Goal: Information Seeking & Learning: Compare options

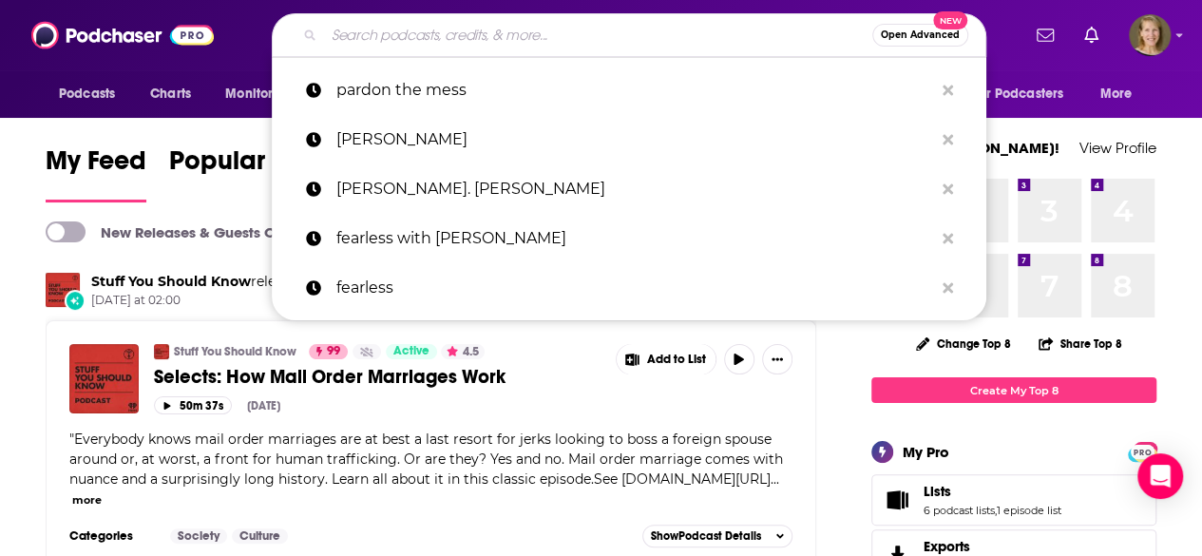
click at [432, 47] on input "Search podcasts, credits, & more..." at bounding box center [598, 35] width 548 height 30
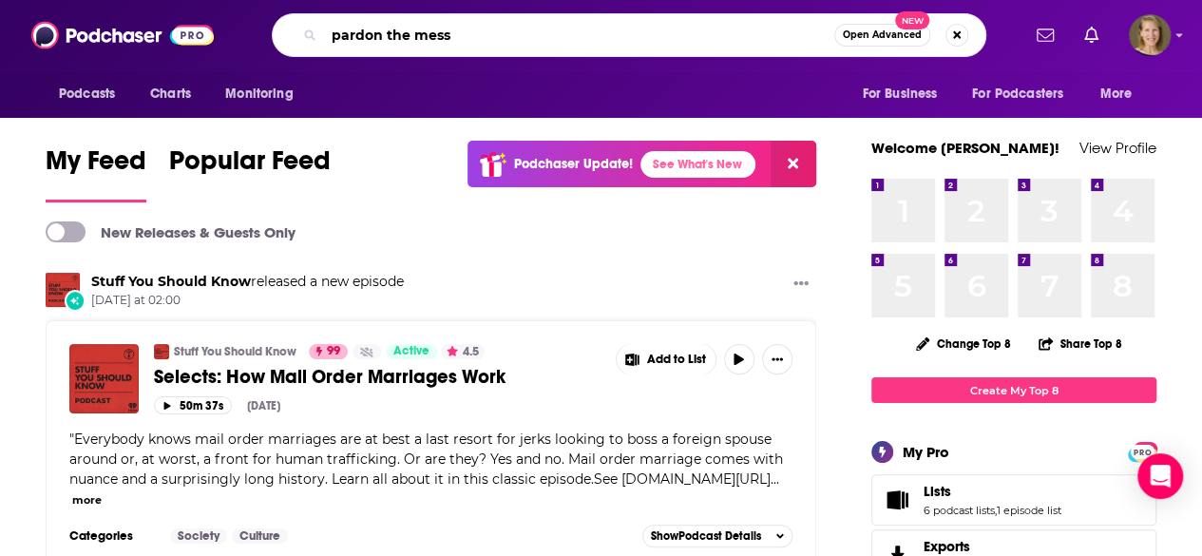
type input "pardon the mess"
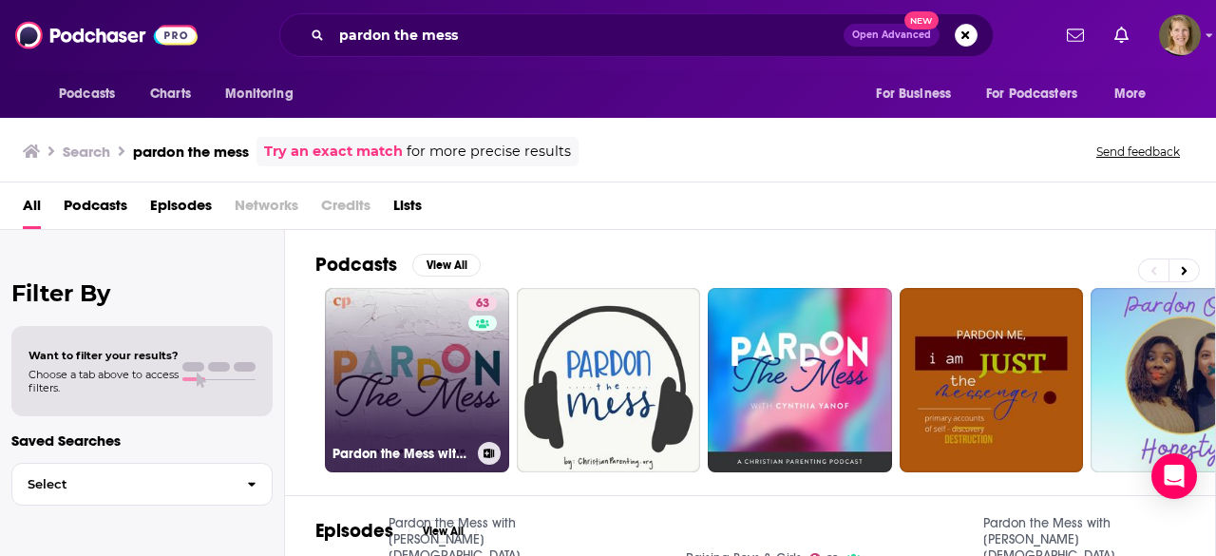
click at [435, 373] on link "63 Pardon the Mess with [PERSON_NAME][DEMOGRAPHIC_DATA] Motherhood, [DEMOGRAPHI…" at bounding box center [417, 380] width 184 height 184
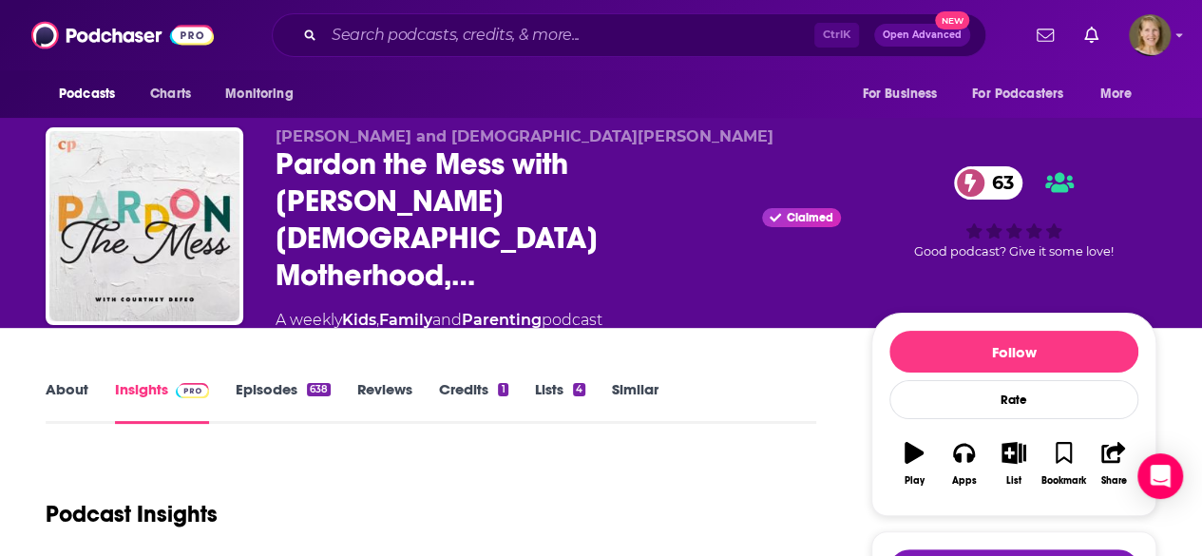
click at [71, 380] on link "About" at bounding box center [67, 402] width 43 height 44
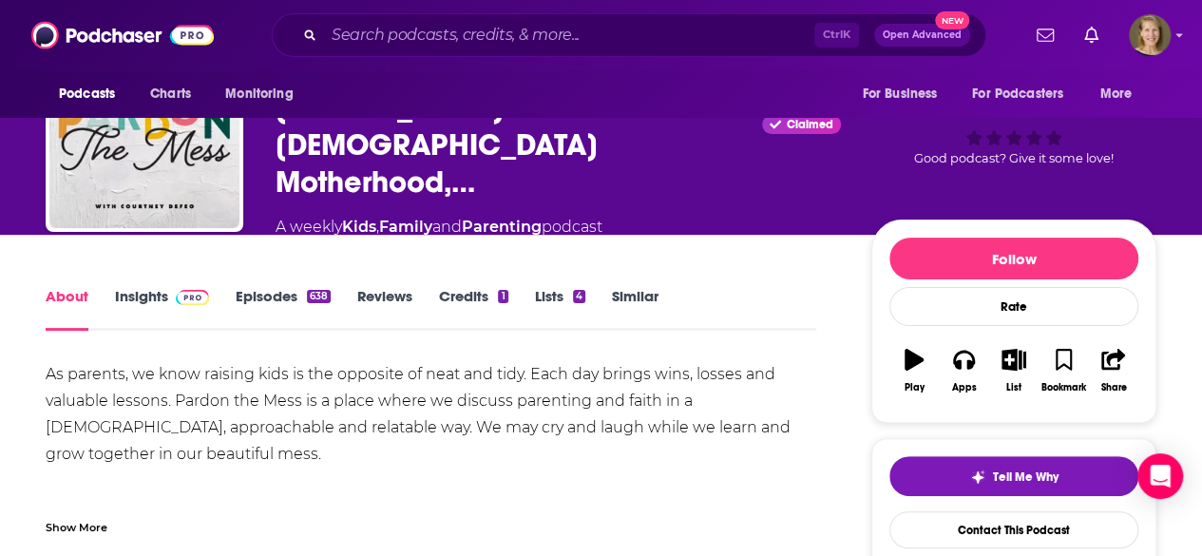
scroll to position [90, 0]
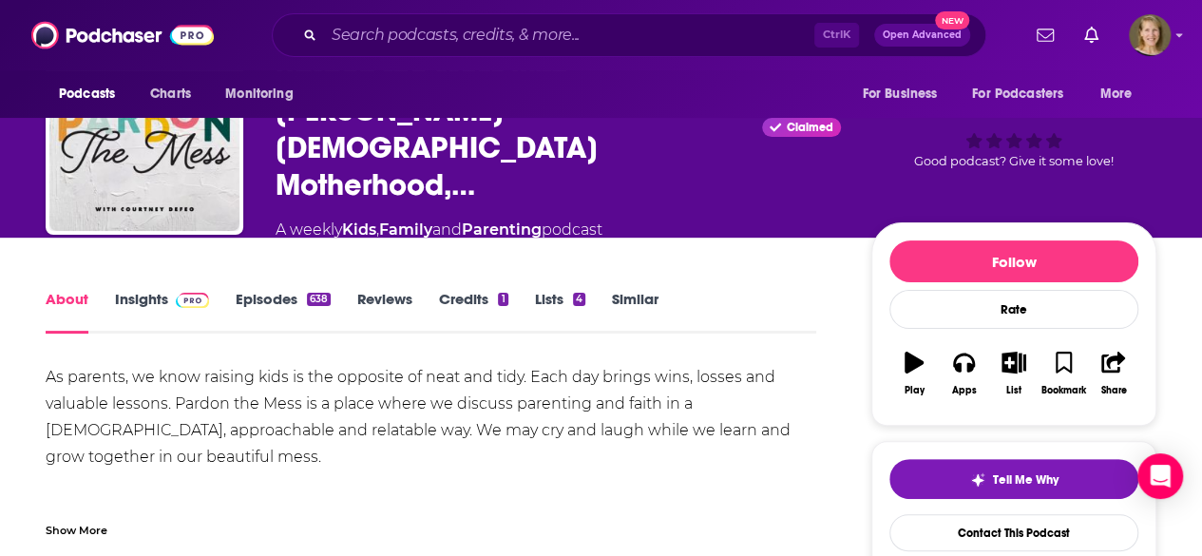
click at [143, 290] on link "Insights" at bounding box center [162, 312] width 94 height 44
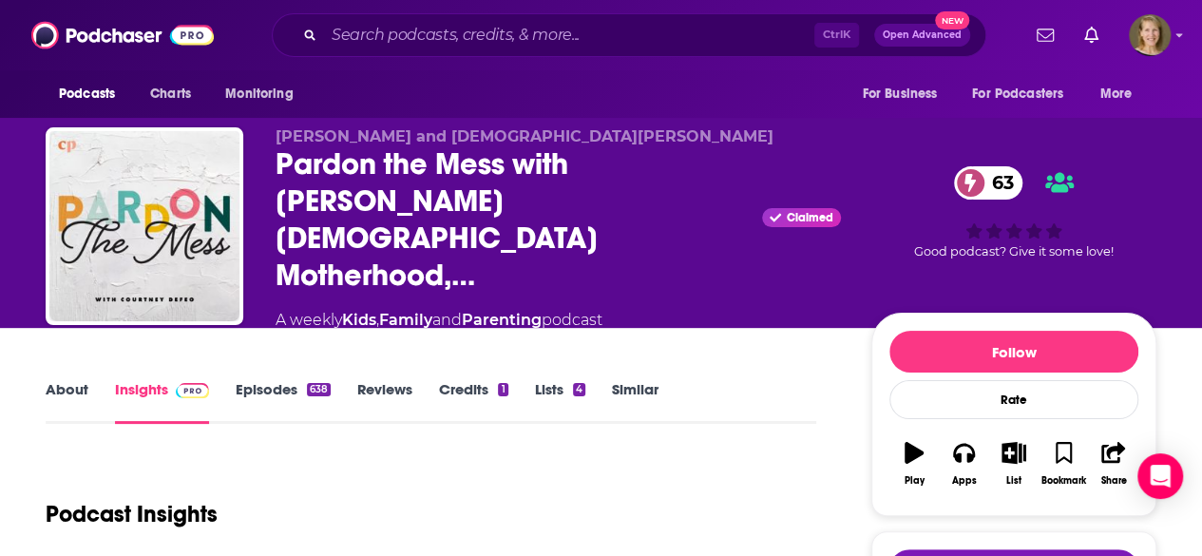
click at [70, 380] on link "About" at bounding box center [67, 402] width 43 height 44
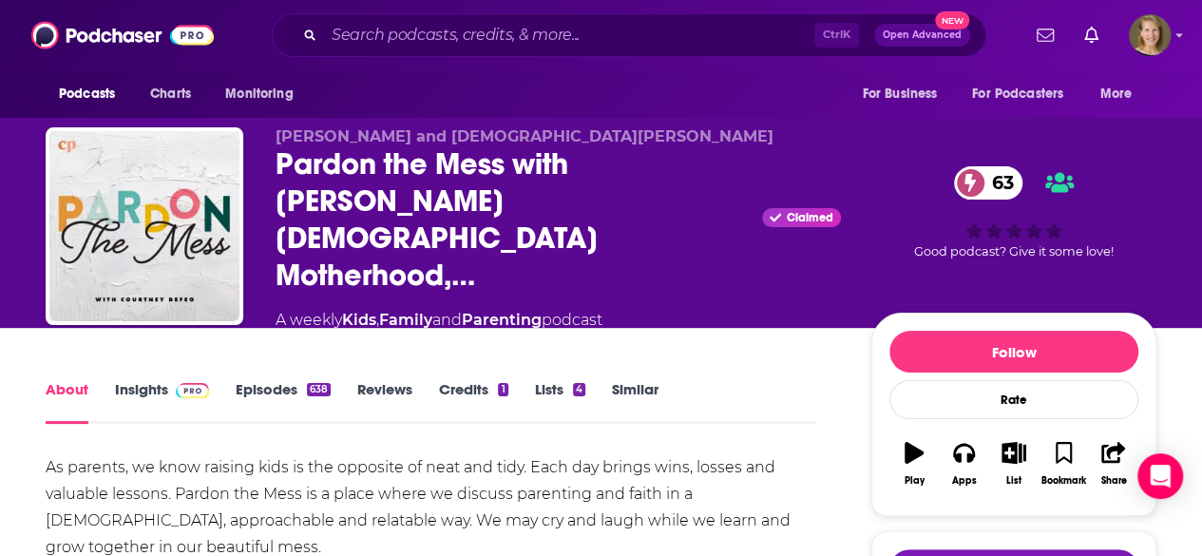
click at [144, 380] on link "Insights" at bounding box center [162, 402] width 94 height 44
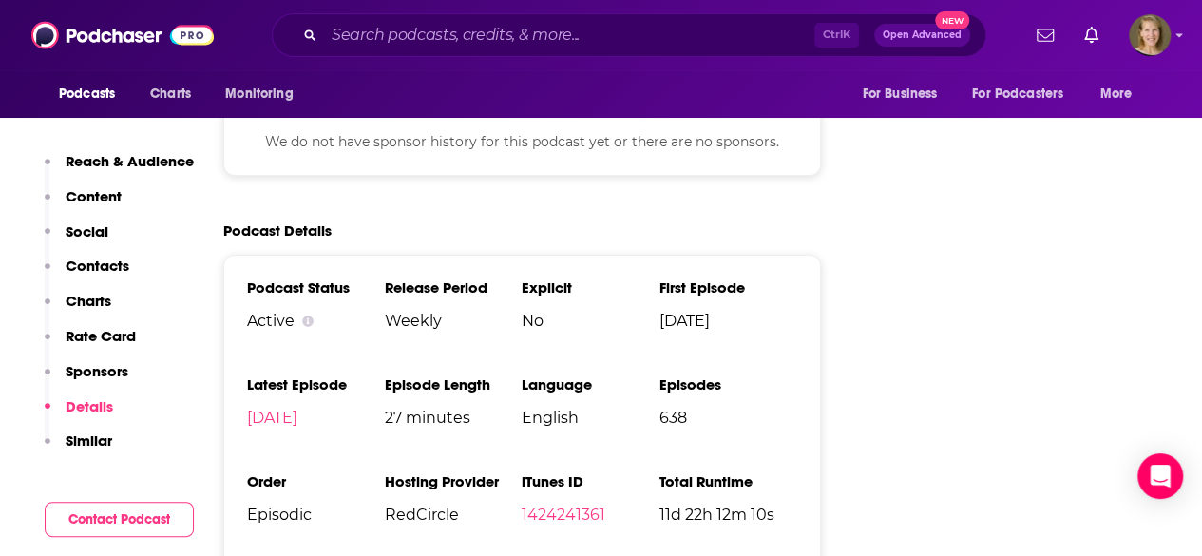
scroll to position [3161, 0]
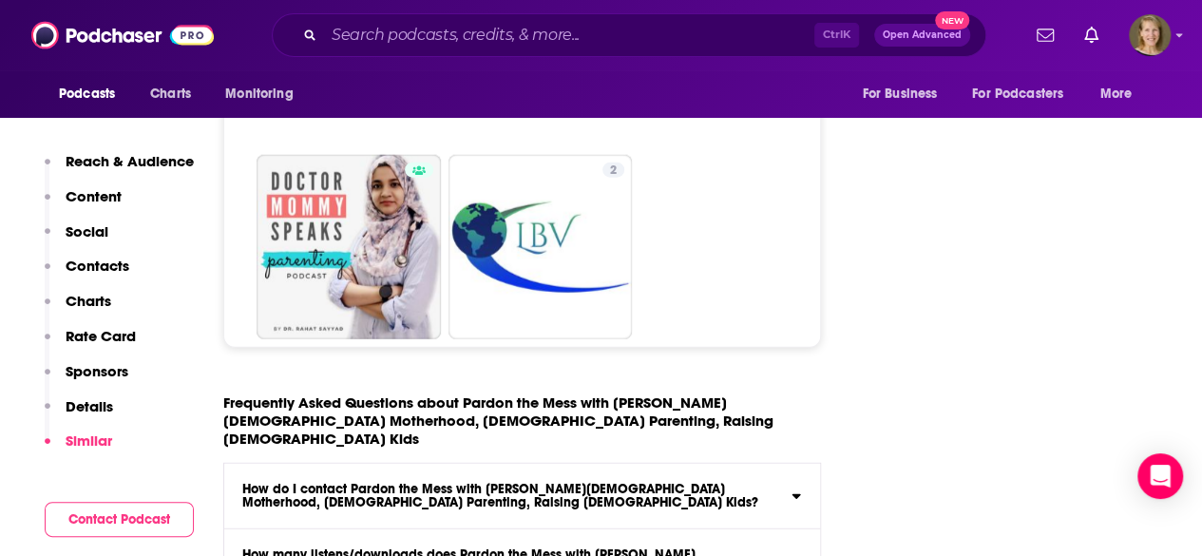
scroll to position [9585, 0]
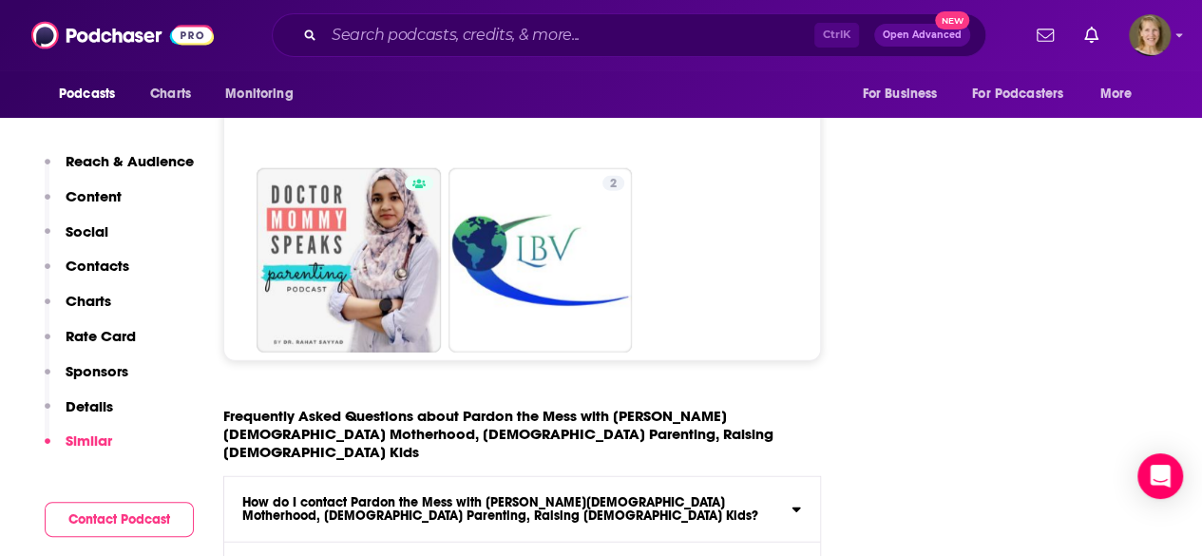
click at [795, 499] on icon at bounding box center [797, 506] width 10 height 15
click at [0, 0] on input "How do I contact Pardon the Mess with [PERSON_NAME][DEMOGRAPHIC_DATA] Motherhoo…" at bounding box center [0, 0] width 0 height 0
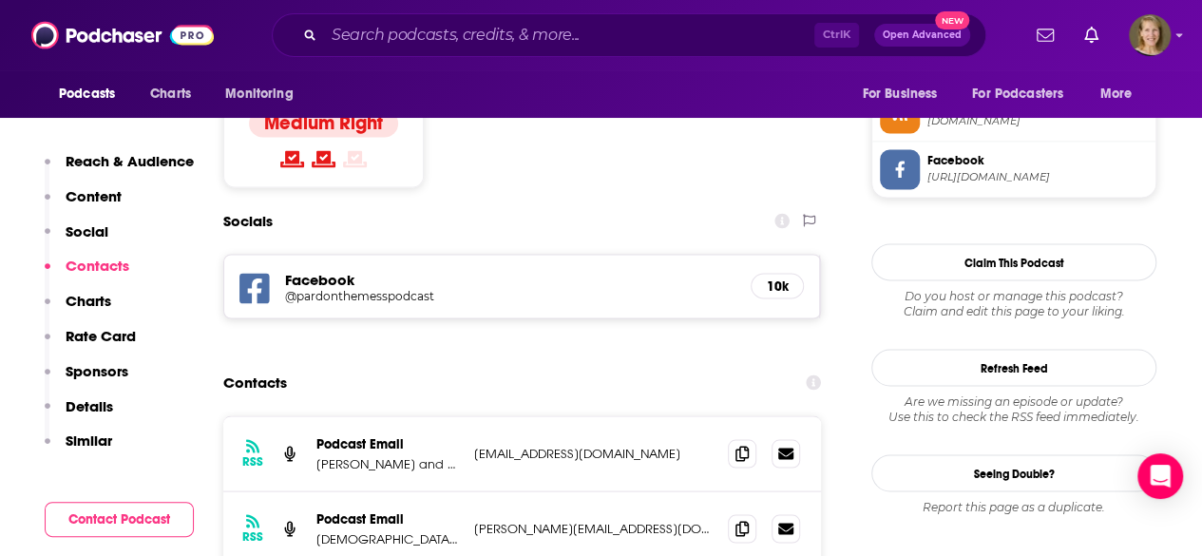
scroll to position [1510, 0]
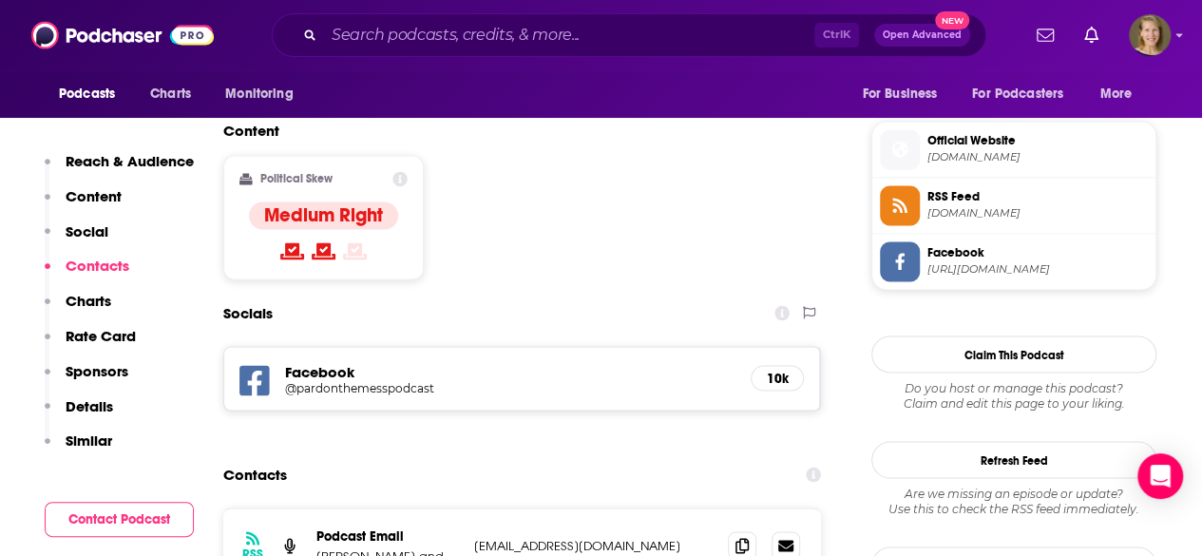
click at [350, 362] on h5 "Facebook" at bounding box center [510, 371] width 450 height 18
click at [317, 380] on h5 "@pardonthemesspodcast" at bounding box center [437, 387] width 304 height 14
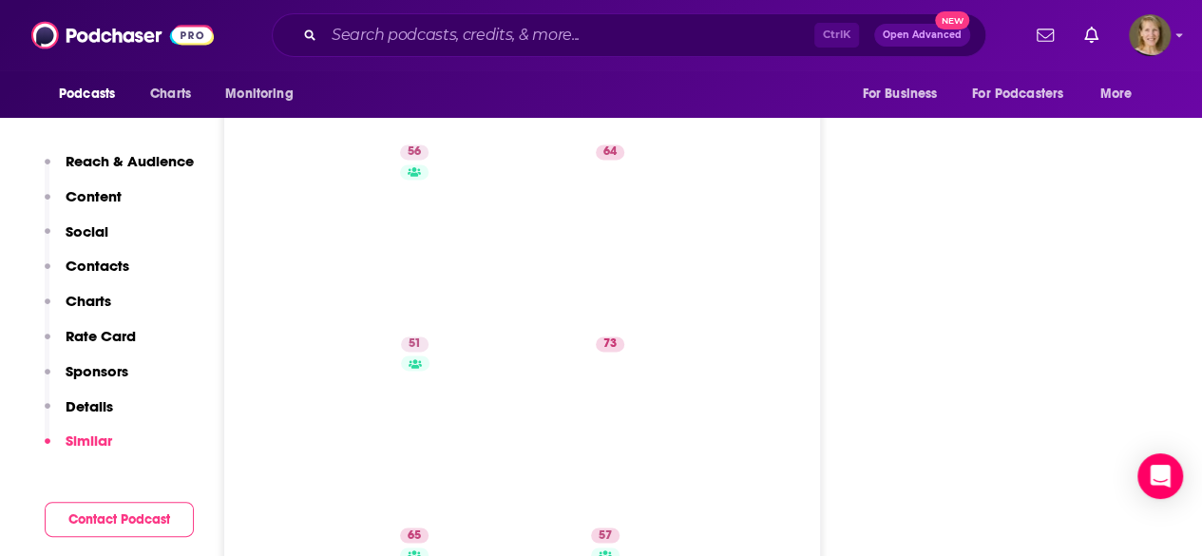
scroll to position [4868, 0]
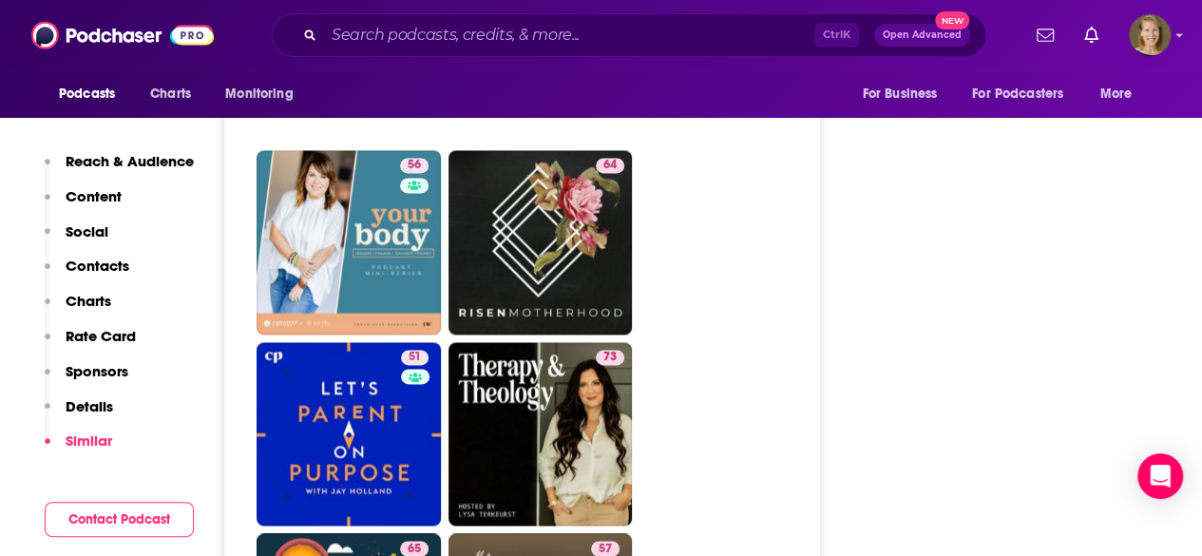
type input "[URL][DOMAIN_NAME][PERSON_NAME]"
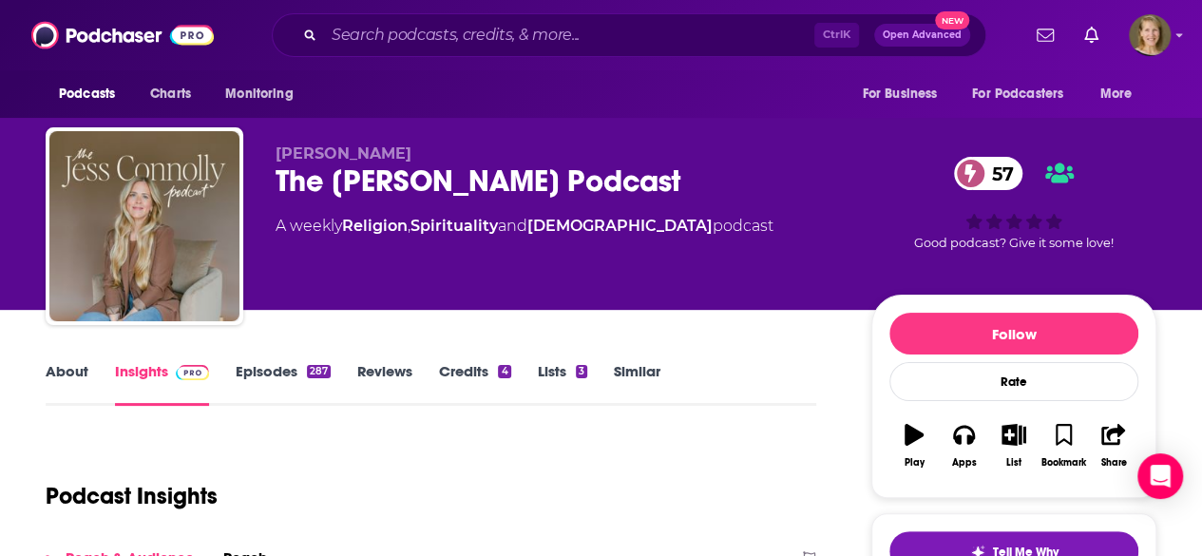
click at [75, 366] on link "About" at bounding box center [67, 384] width 43 height 44
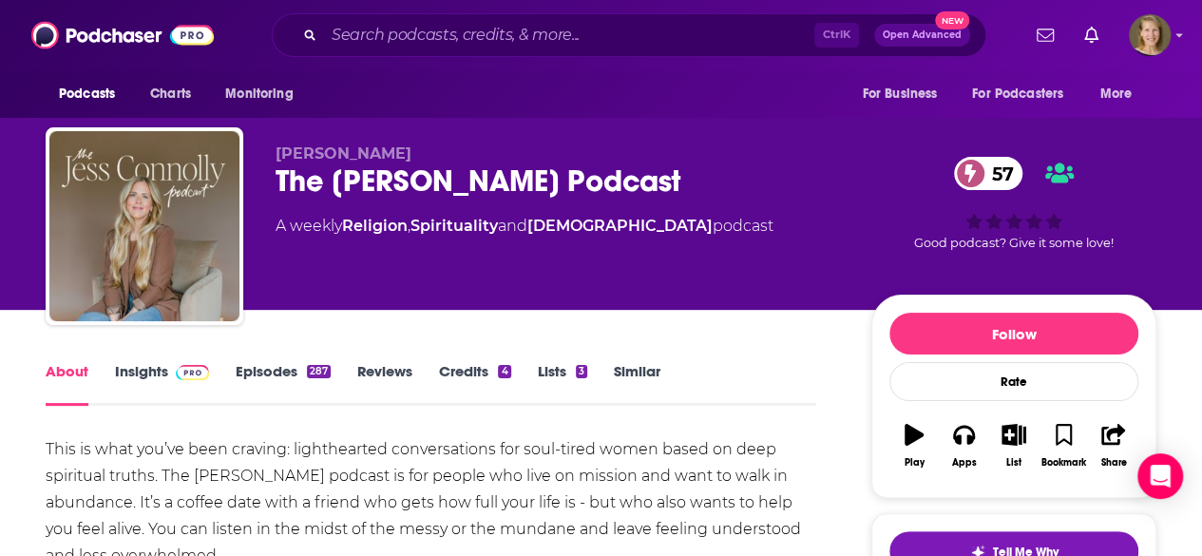
click at [154, 375] on link "Insights" at bounding box center [162, 384] width 94 height 44
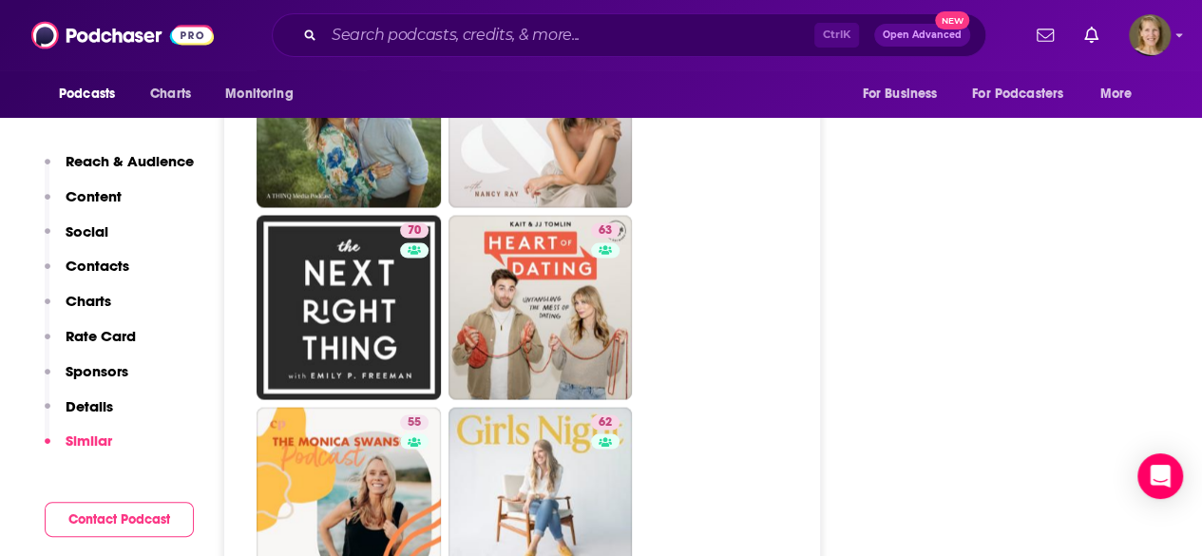
scroll to position [5432, 0]
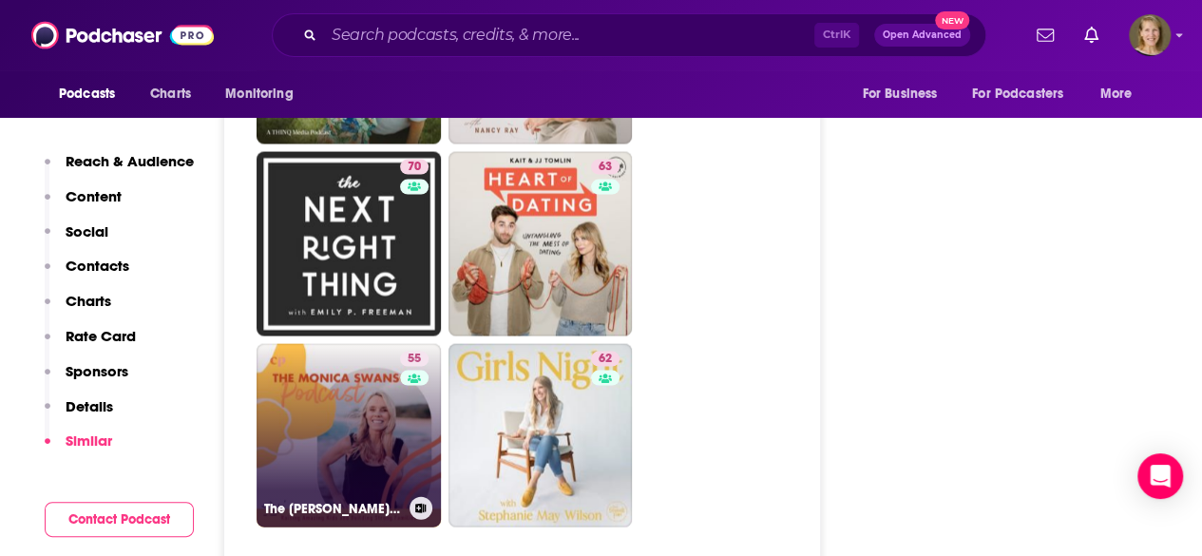
click at [355, 349] on link "55 The [PERSON_NAME] Podcast - boy mom, build strong families, [DEMOGRAPHIC_DAT…" at bounding box center [349, 436] width 184 height 184
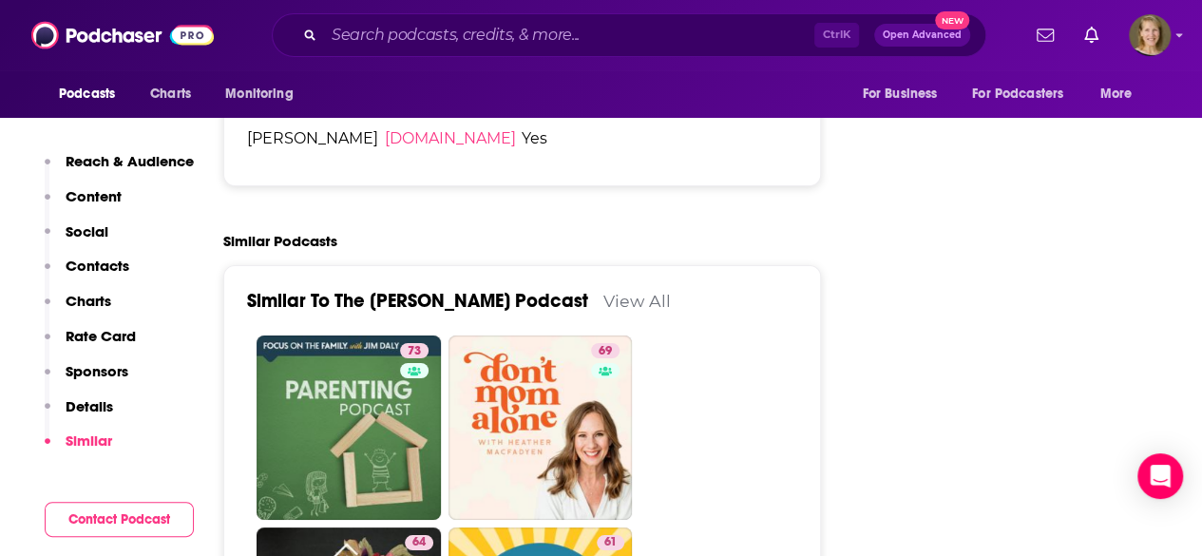
scroll to position [3296, 0]
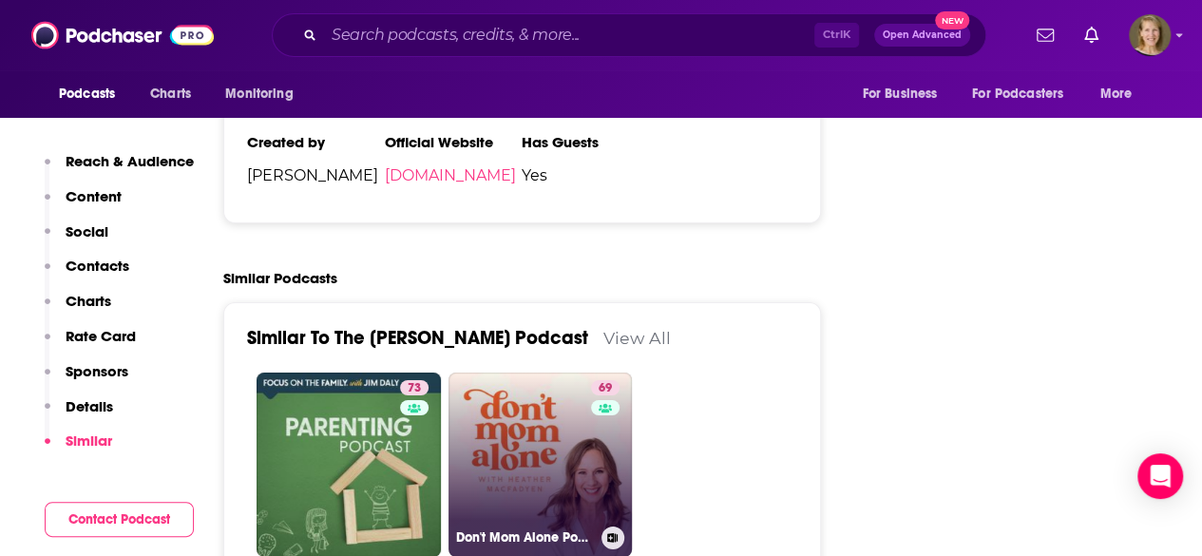
click at [545, 380] on link "69 Don't Mom Alone Podcast" at bounding box center [541, 465] width 184 height 184
type input "[URL][DOMAIN_NAME]"
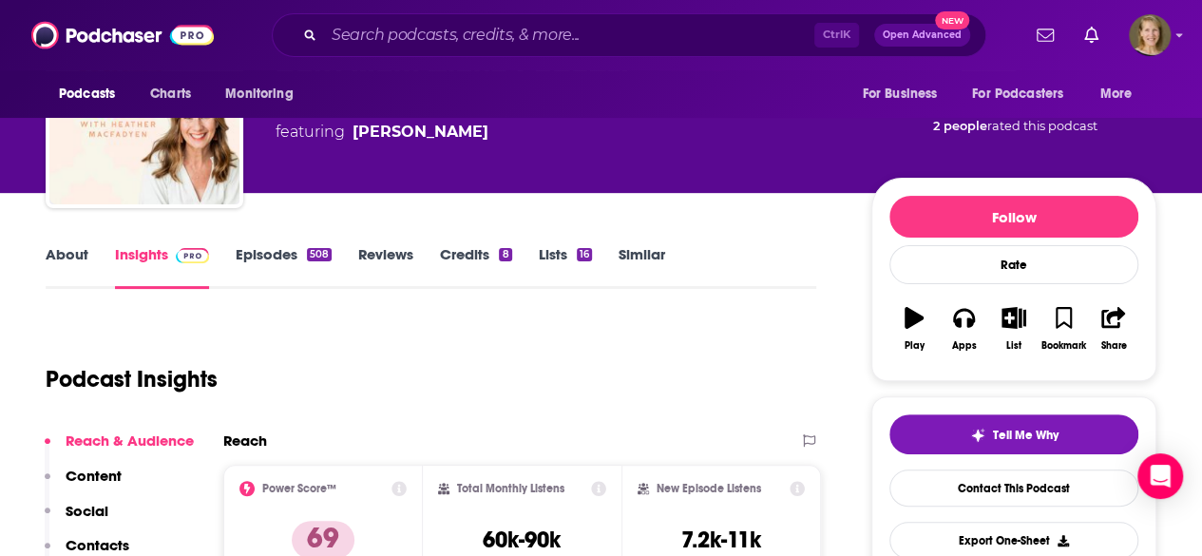
scroll to position [76, 0]
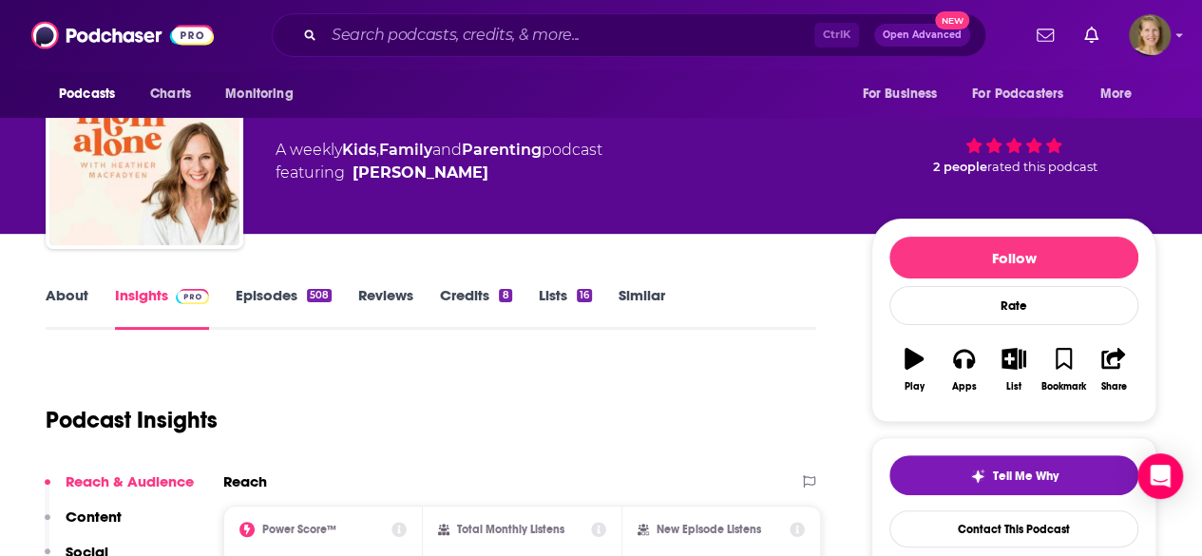
click at [55, 294] on link "About" at bounding box center [67, 308] width 43 height 44
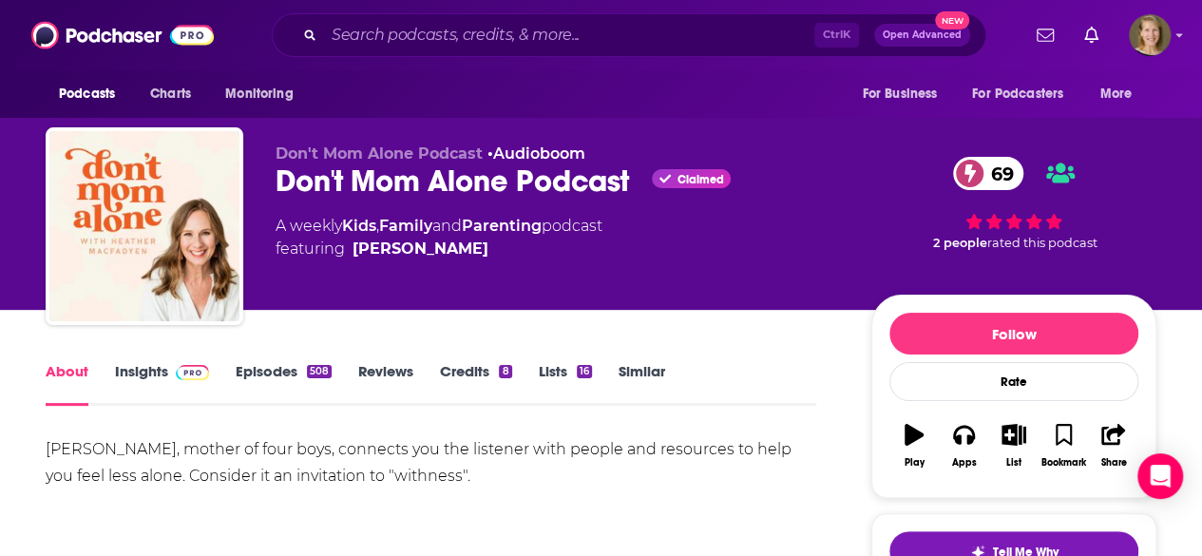
click at [140, 365] on link "Insights" at bounding box center [162, 384] width 94 height 44
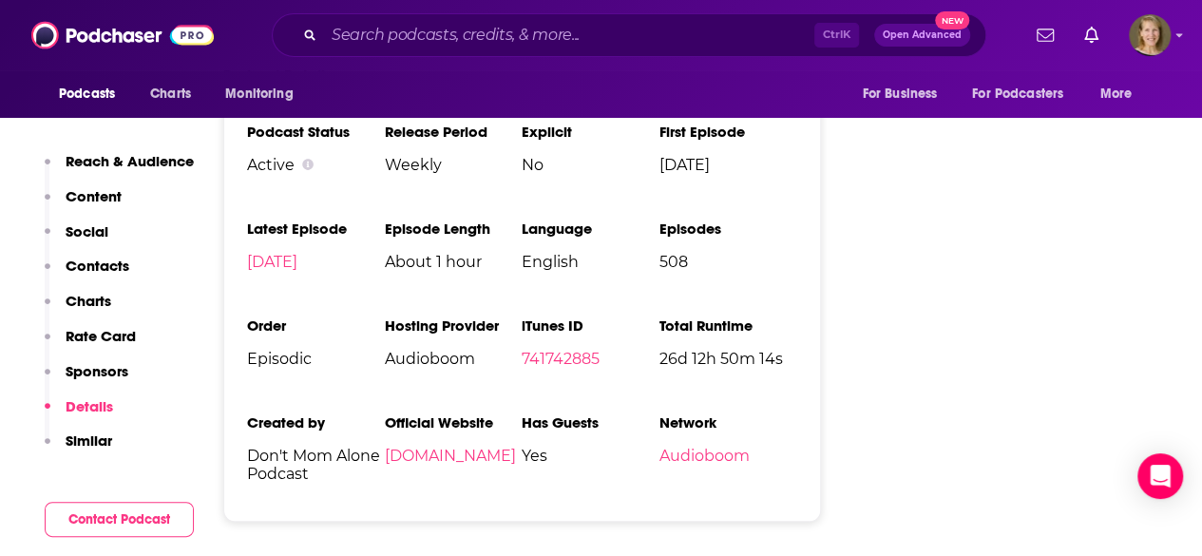
scroll to position [3790, 0]
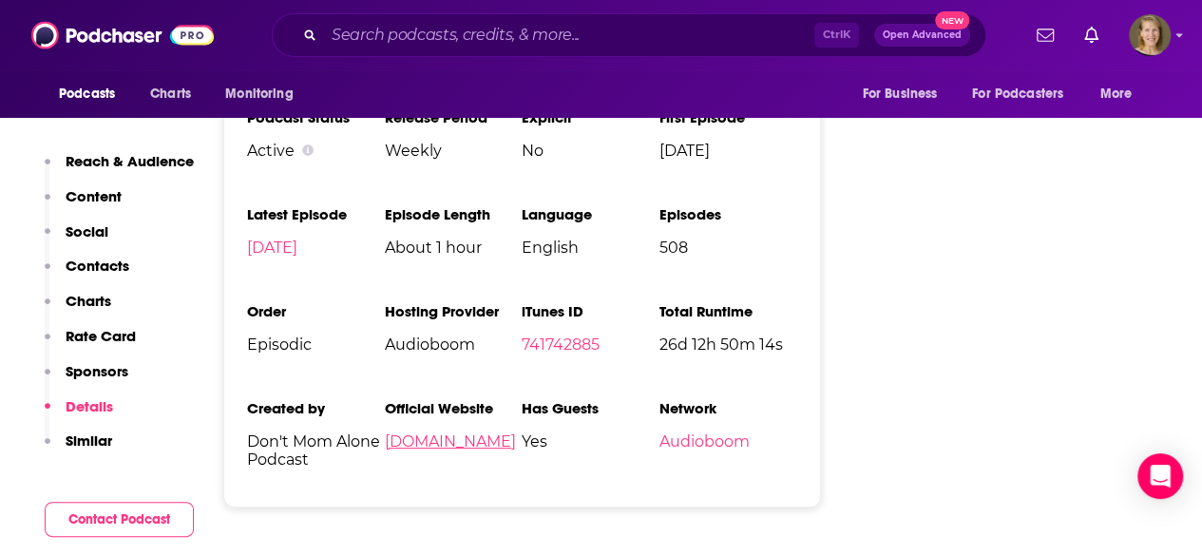
click at [463, 432] on link "[DOMAIN_NAME]" at bounding box center [450, 441] width 131 height 18
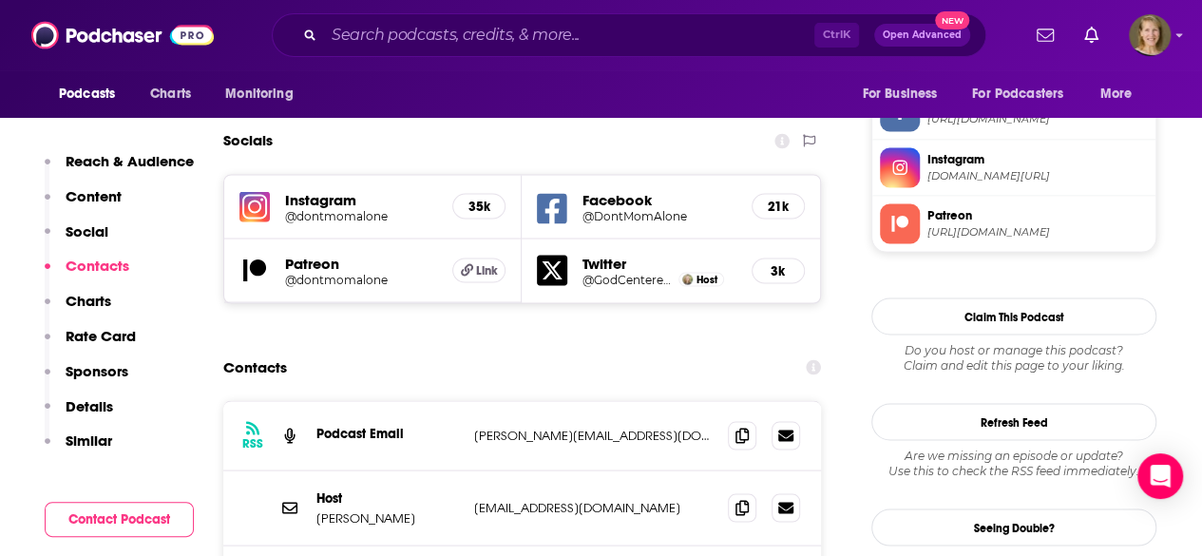
scroll to position [1698, 0]
